Goal: Entertainment & Leisure: Consume media (video, audio)

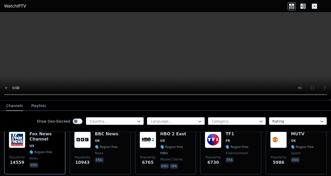
scroll to position [111, 0]
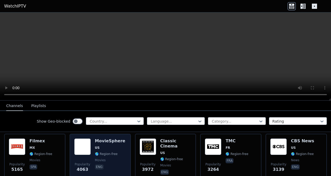
click at [82, 140] on img at bounding box center [82, 146] width 17 height 17
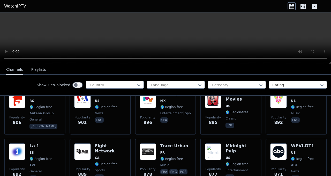
scroll to position [808, 0]
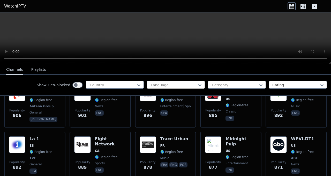
click at [199, 84] on div "Language..." at bounding box center [176, 85] width 58 height 8
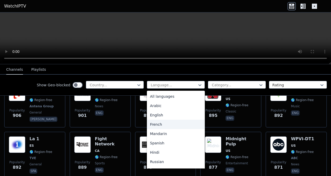
click at [156, 125] on div "French" at bounding box center [176, 124] width 58 height 9
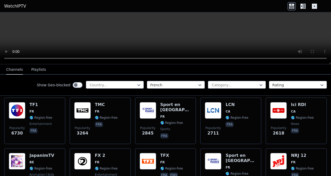
scroll to position [52, 0]
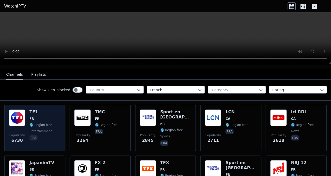
click at [21, 114] on img at bounding box center [17, 117] width 17 height 17
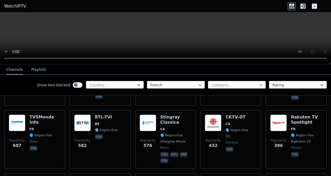
scroll to position [207, 0]
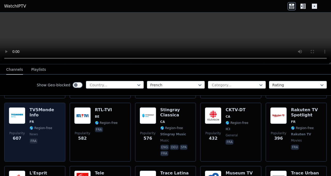
click at [18, 110] on img at bounding box center [17, 115] width 17 height 17
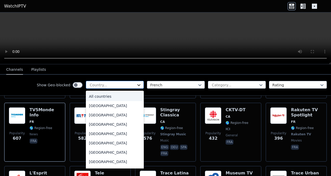
click at [136, 84] on icon at bounding box center [138, 84] width 5 height 5
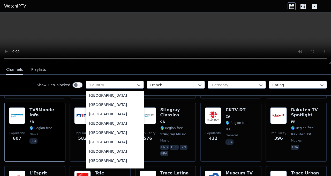
scroll to position [269, 0]
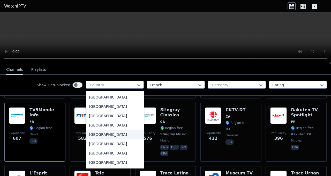
click at [91, 134] on div "[GEOGRAPHIC_DATA]" at bounding box center [115, 134] width 58 height 9
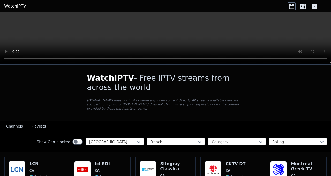
scroll to position [10, 0]
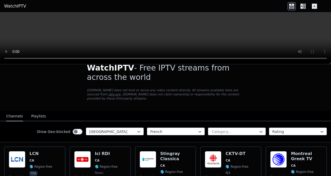
click at [63, 127] on div "Show Geo-blocked" at bounding box center [60, 131] width 46 height 8
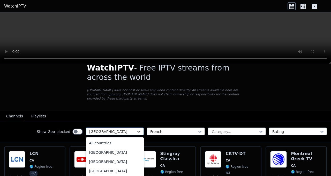
click at [136, 129] on icon at bounding box center [138, 131] width 5 height 5
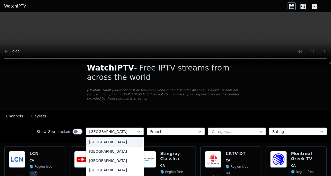
scroll to position [0, 0]
click at [110, 139] on div "All countries" at bounding box center [115, 142] width 58 height 9
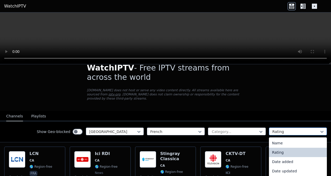
click at [308, 129] on div at bounding box center [296, 131] width 47 height 5
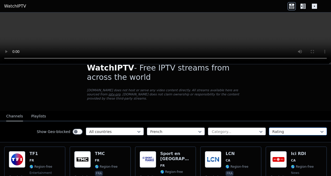
click at [308, 129] on div at bounding box center [296, 131] width 47 height 5
click at [280, 121] on div "Show Geo-blocked All countries French Category... Rating" at bounding box center [165, 131] width 331 height 21
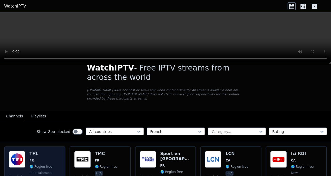
click at [37, 164] on span "🌎 Region-free" at bounding box center [41, 166] width 23 height 4
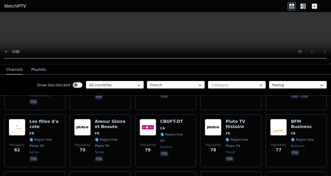
scroll to position [1120, 0]
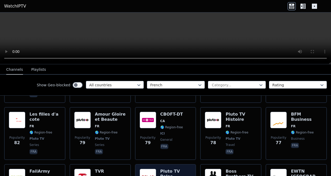
click at [144, 168] on img at bounding box center [148, 176] width 17 height 17
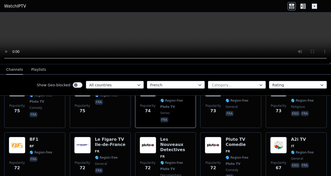
scroll to position [0, 0]
